Goal: Entertainment & Leisure: Browse casually

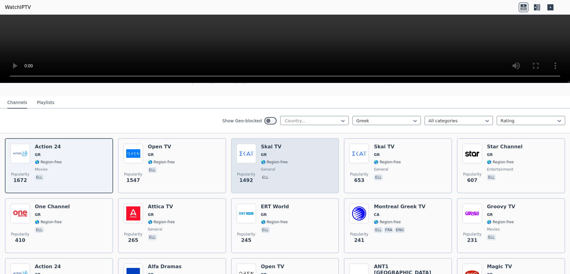
scroll to position [61, 0]
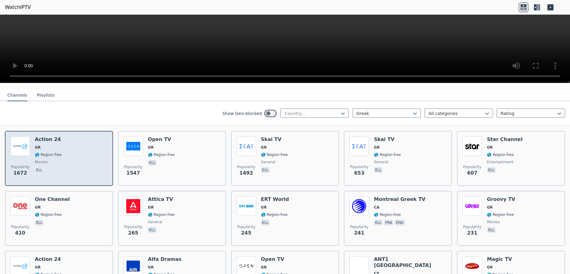
drag, startPoint x: 74, startPoint y: 156, endPoint x: 72, endPoint y: 153, distance: 4.1
click at [75, 156] on div "Popularity 1672 Action 24 GR 🌎 Region-free movies ell" at bounding box center [58, 158] width 97 height 44
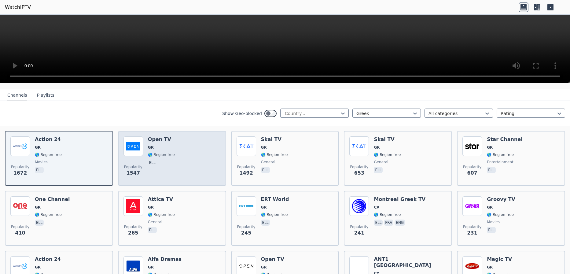
drag, startPoint x: 205, startPoint y: 164, endPoint x: 201, endPoint y: 163, distance: 3.6
click at [205, 164] on div "Popularity 1547 Open TV GR 🌎 Region-free ell" at bounding box center [171, 158] width 97 height 44
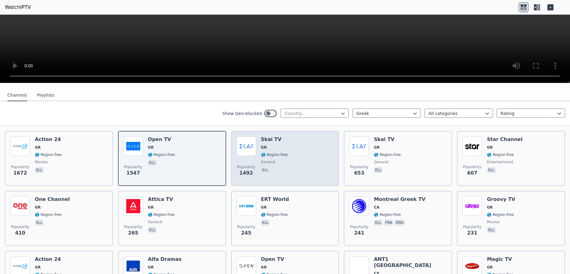
click at [282, 153] on div "Skai TV GR 🌎 Region-free general ell" at bounding box center [274, 158] width 27 height 44
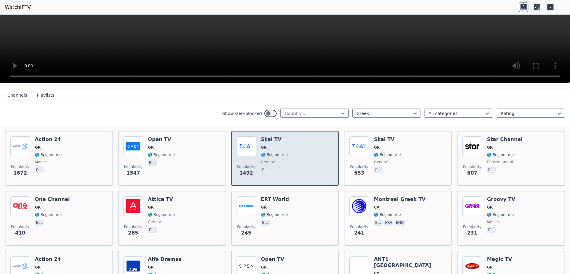
click at [280, 153] on div "Skai TV GR 🌎 Region-free general ell" at bounding box center [274, 158] width 27 height 44
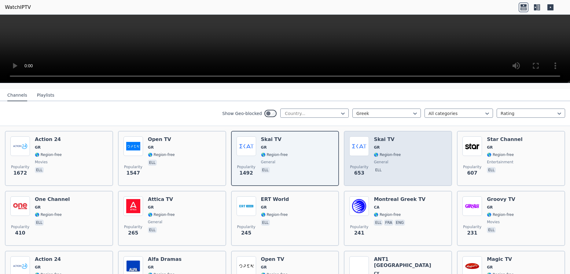
click at [403, 159] on div "Popularity 653 Skai TV GR 🌎 Region-free general ell" at bounding box center [397, 158] width 97 height 44
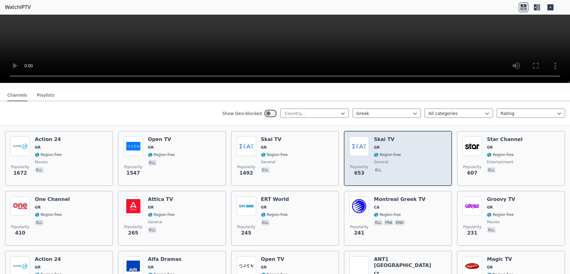
click at [402, 161] on div "Popularity 653 Skai TV GR 🌎 Region-free general ell" at bounding box center [397, 158] width 97 height 44
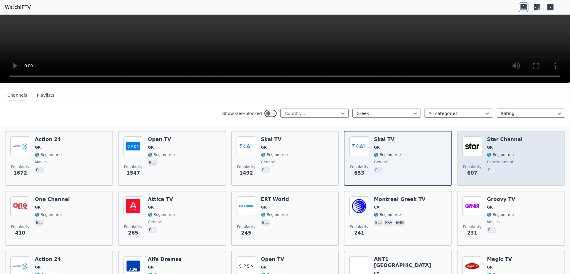
click at [519, 158] on div "Popularity 607 Star Channel GR 🌎 Region-free entertainment ell" at bounding box center [510, 158] width 97 height 44
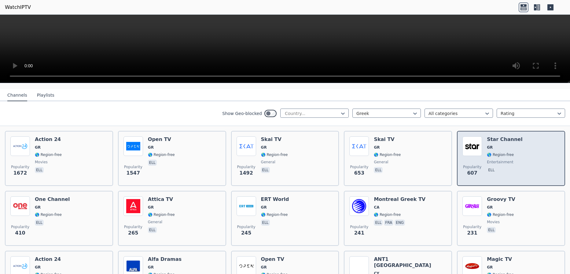
click at [513, 161] on div "Popularity 607 Star Channel GR 🌎 Region-free entertainment ell" at bounding box center [510, 158] width 97 height 44
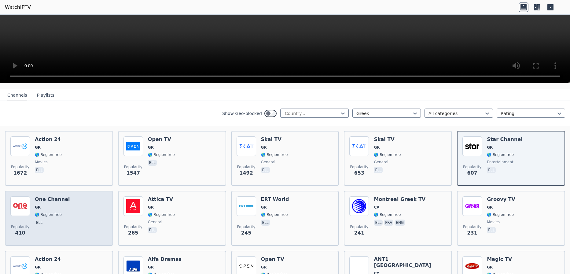
click at [97, 215] on div "Popularity 410 One Channel GR 🌎 Region-free ell" at bounding box center [58, 218] width 97 height 44
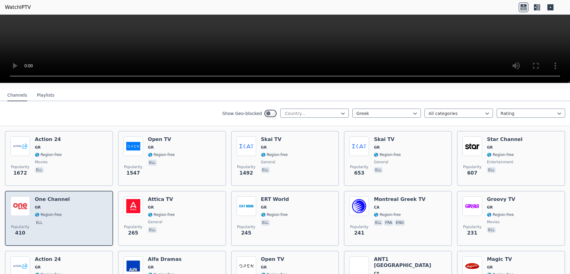
click at [95, 215] on div "Popularity 410 One Channel GR 🌎 Region-free ell" at bounding box center [58, 218] width 97 height 44
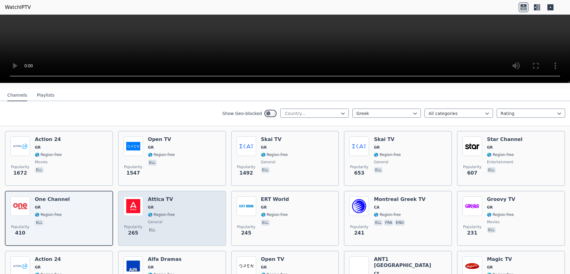
click at [182, 215] on div "Popularity 265 Attica TV GR 🌎 Region-free general ell" at bounding box center [171, 218] width 97 height 44
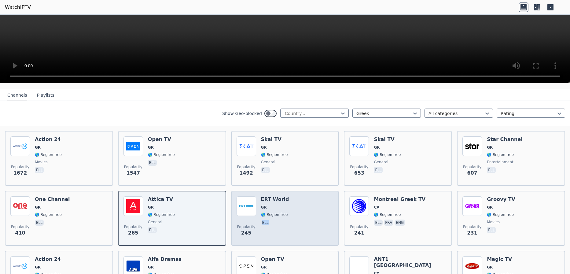
click at [302, 214] on div "Popularity 245 ERT World GR 🌎 Region-free ell" at bounding box center [285, 218] width 97 height 44
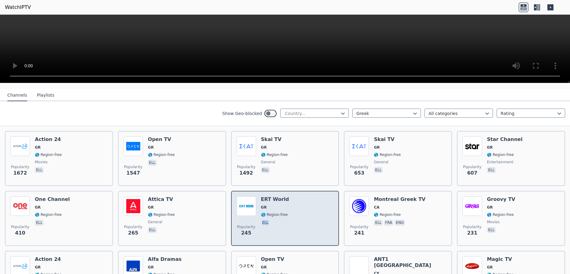
click at [298, 211] on div "Popularity 245 ERT World GR 🌎 Region-free ell" at bounding box center [285, 218] width 97 height 44
click at [265, 219] on p "ell" at bounding box center [265, 222] width 9 height 6
drag, startPoint x: 322, startPoint y: 221, endPoint x: 293, endPoint y: 212, distance: 29.9
click at [321, 220] on div "Popularity 245 ERT World GR 🌎 Region-free ell" at bounding box center [285, 218] width 97 height 44
click at [304, 215] on div "Popularity 245 ERT World GR 🌎 Region-free ell" at bounding box center [285, 218] width 97 height 44
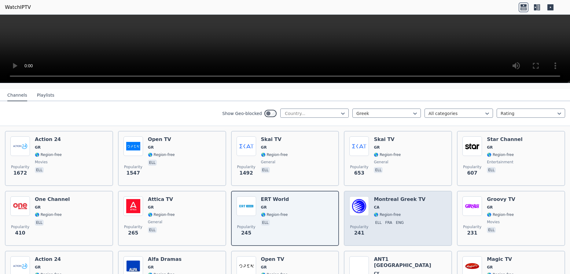
click at [421, 215] on div "Popularity 241 Montreal Greek TV CA 🌎 Region-free ell fra eng" at bounding box center [397, 218] width 97 height 44
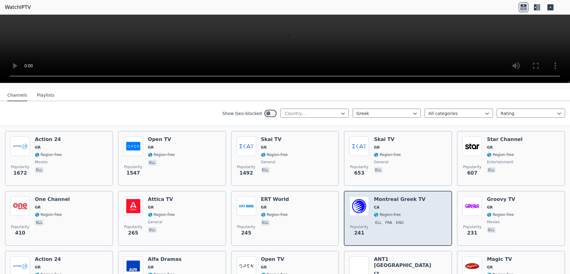
click at [417, 217] on div "Popularity 241 Montreal Greek TV CA 🌎 Region-free ell fra eng" at bounding box center [397, 218] width 97 height 44
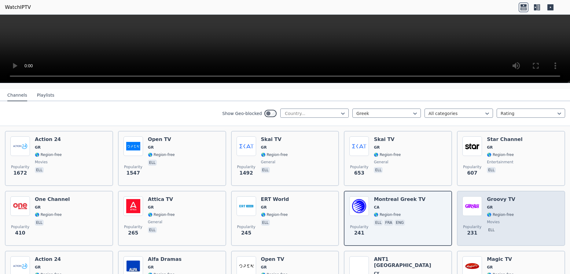
click at [532, 219] on div "Popularity 231 Groovy TV GR 🌎 Region-free movies ell" at bounding box center [510, 218] width 97 height 44
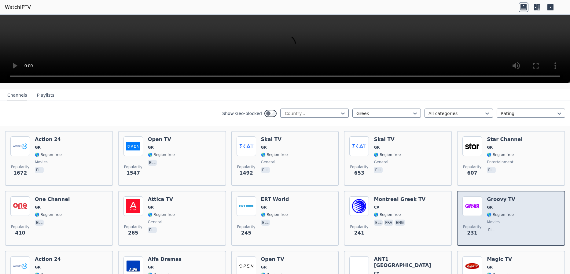
click at [527, 219] on div "Popularity 231 Groovy TV GR 🌎 Region-free movies ell" at bounding box center [510, 218] width 97 height 44
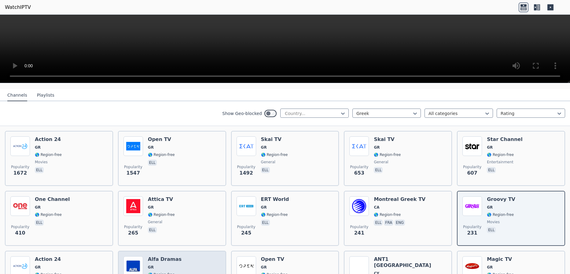
click at [168, 256] on h6 "Alfa Dramas" at bounding box center [165, 259] width 34 height 6
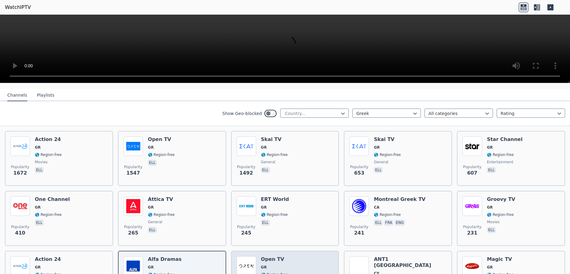
click at [306, 258] on div "Popularity 146 Open TV GR 🌎 Region-free general ell" at bounding box center [285, 278] width 97 height 44
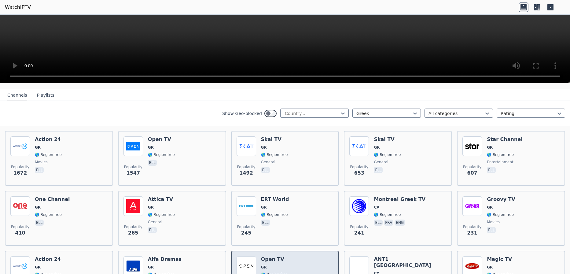
click at [303, 259] on div "Popularity 146 Open TV GR 🌎 Region-free general ell" at bounding box center [285, 278] width 97 height 44
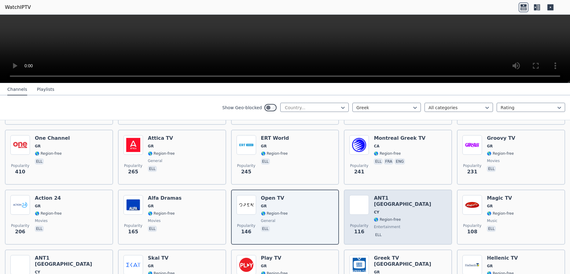
click at [402, 208] on div "Popularity 116 ANT1 [GEOGRAPHIC_DATA] [GEOGRAPHIC_DATA] 🌎 Region-free entertain…" at bounding box center [397, 217] width 97 height 44
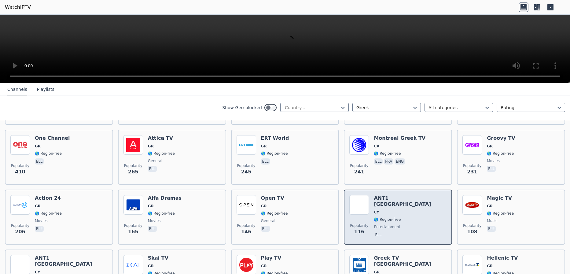
click at [400, 210] on div "Popularity 116 ANT1 [GEOGRAPHIC_DATA] [GEOGRAPHIC_DATA] 🌎 Region-free entertain…" at bounding box center [397, 217] width 97 height 44
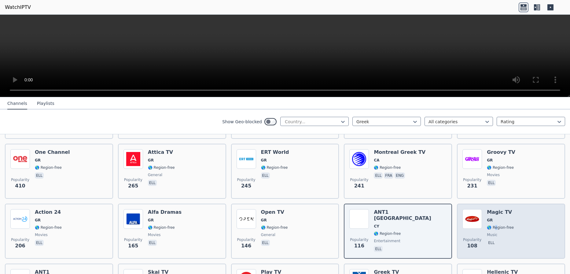
click at [493, 225] on div "Magic TV GR 🌎 Region-free music ell" at bounding box center [500, 231] width 27 height 44
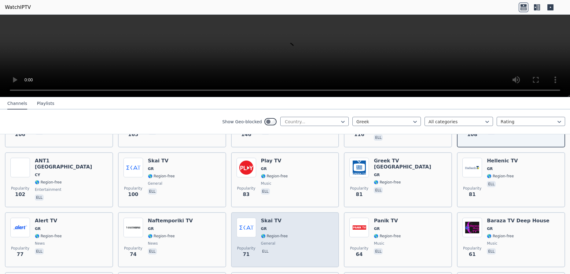
scroll to position [245, 0]
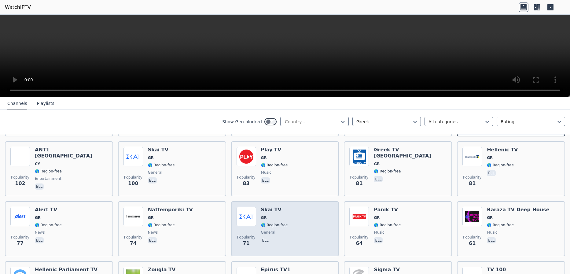
click at [254, 230] on div "Popularity 71 Skai TV GR 🌎 Region-free general ell" at bounding box center [285, 229] width 97 height 44
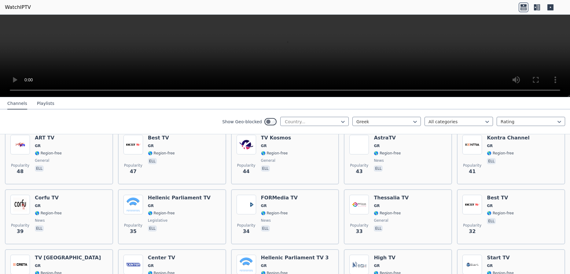
scroll to position [458, 0]
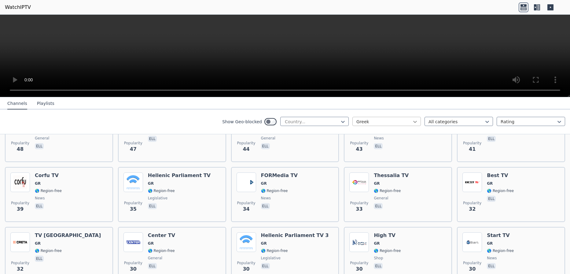
click at [413, 123] on icon at bounding box center [415, 122] width 4 height 2
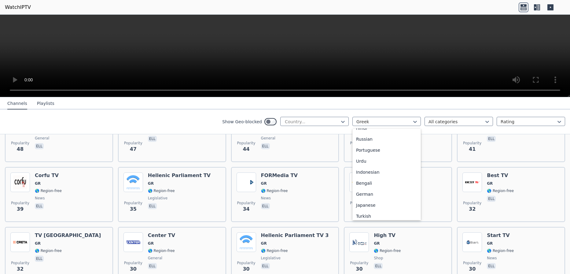
scroll to position [0, 0]
click at [377, 136] on div "All languages" at bounding box center [386, 135] width 68 height 11
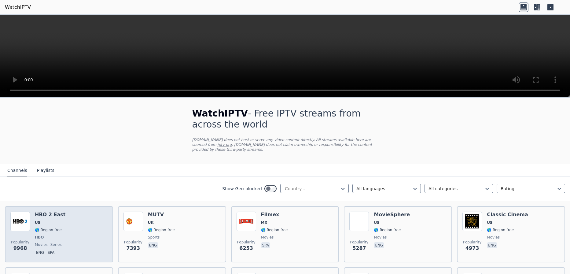
click at [63, 222] on div "Popularity 9968 HBO 2 East US 🌎 Region-free HBO movies series eng spa" at bounding box center [58, 234] width 97 height 45
click at [64, 229] on div "Popularity 9968 HBO 2 East US 🌎 Region-free HBO movies series eng spa" at bounding box center [58, 234] width 97 height 45
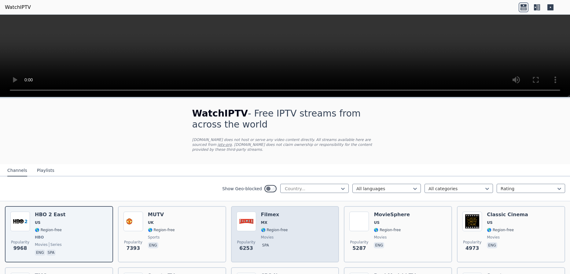
click at [277, 235] on span "movies" at bounding box center [274, 237] width 27 height 5
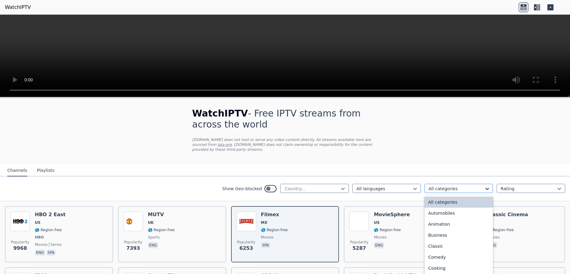
click at [484, 186] on icon at bounding box center [487, 189] width 6 height 6
click at [485, 188] on icon at bounding box center [487, 189] width 4 height 2
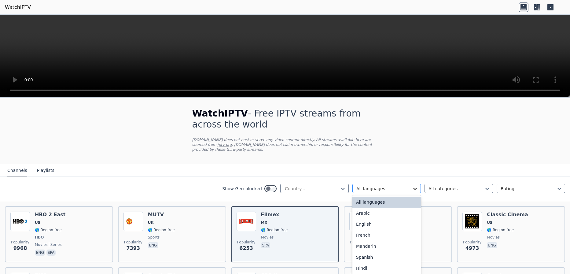
click at [412, 186] on icon at bounding box center [415, 189] width 6 height 6
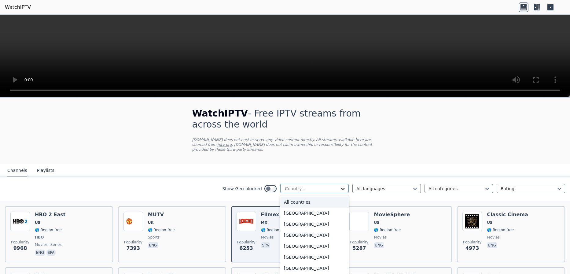
click at [341, 188] on icon at bounding box center [343, 189] width 4 height 2
click at [336, 197] on div "All countries" at bounding box center [314, 202] width 68 height 11
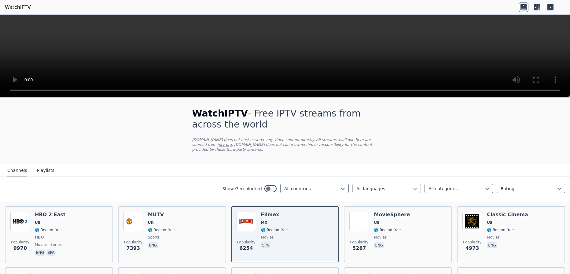
click at [412, 186] on icon at bounding box center [415, 189] width 6 height 6
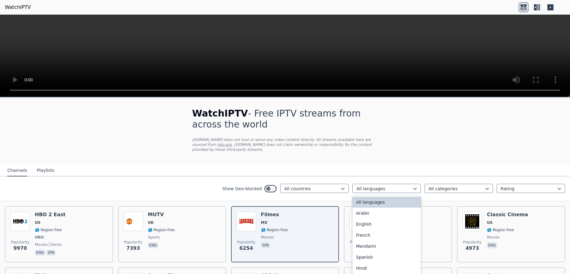
click at [396, 200] on div "All languages" at bounding box center [386, 202] width 68 height 11
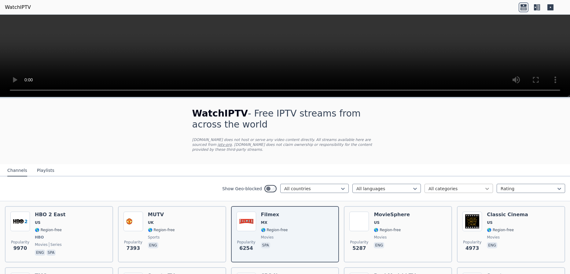
click at [485, 188] on icon at bounding box center [487, 189] width 4 height 2
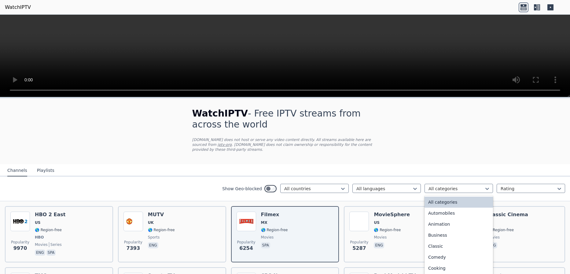
click at [446, 198] on div "All categories" at bounding box center [459, 202] width 68 height 11
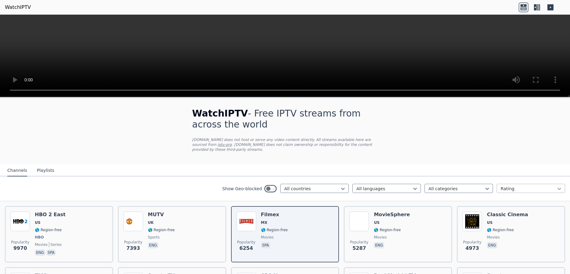
click at [557, 186] on icon at bounding box center [559, 189] width 6 height 6
click at [514, 198] on div "Name" at bounding box center [531, 202] width 68 height 11
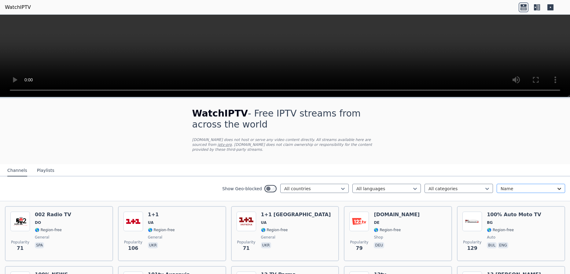
click at [556, 186] on icon at bounding box center [559, 189] width 6 height 6
click at [513, 209] on div "Rating" at bounding box center [531, 213] width 68 height 11
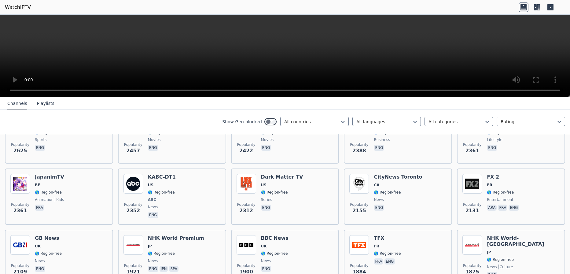
scroll to position [336, 0]
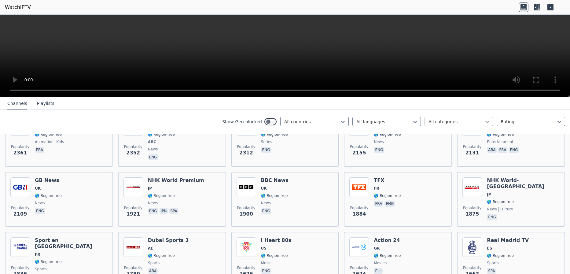
click at [484, 121] on icon at bounding box center [487, 122] width 6 height 6
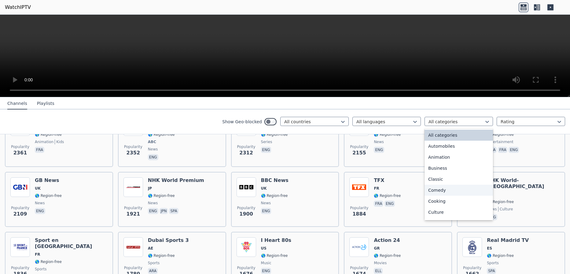
scroll to position [122, 0]
click at [455, 200] on div "News" at bounding box center [459, 199] width 68 height 11
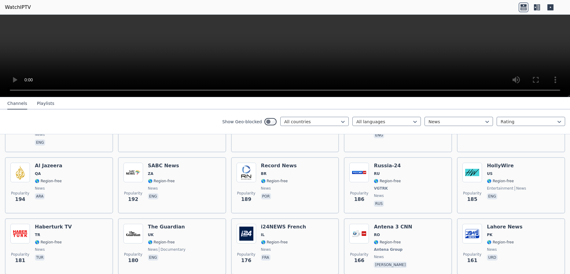
scroll to position [795, 0]
